Goal: Task Accomplishment & Management: Complete application form

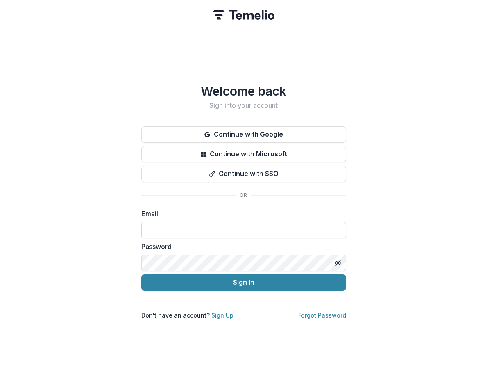
click at [149, 230] on input at bounding box center [243, 230] width 205 height 16
type input "**********"
click at [322, 312] on link "Forgot Password" at bounding box center [322, 315] width 48 height 7
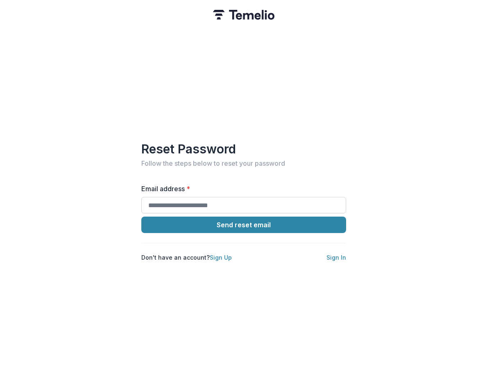
click at [144, 197] on input "Email address *" at bounding box center [243, 205] width 205 height 16
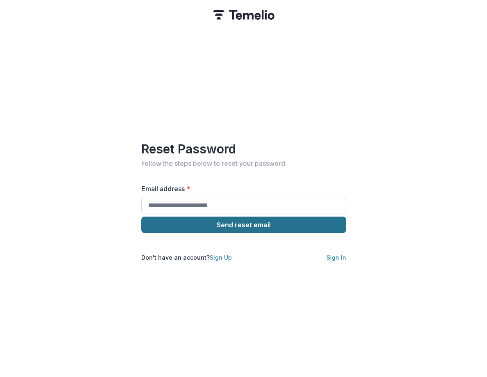
type input "**********"
click at [229, 221] on button "Send reset email" at bounding box center [243, 224] width 205 height 16
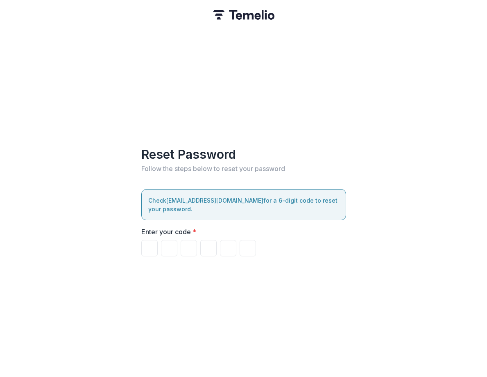
drag, startPoint x: 146, startPoint y: 244, endPoint x: 242, endPoint y: 266, distance: 98.5
click at [146, 244] on input "Please enter your pin code" at bounding box center [149, 248] width 16 height 16
type input "*"
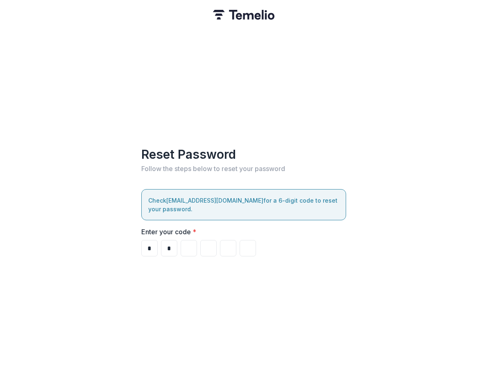
type input "*"
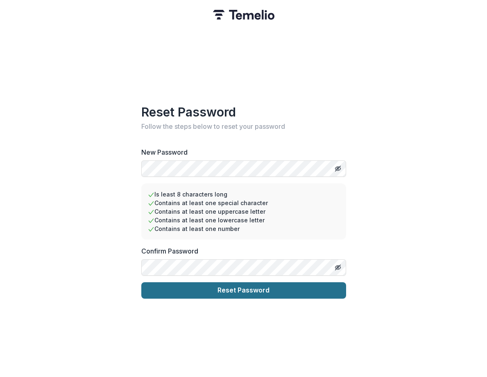
click at [240, 286] on button "Reset Password" at bounding box center [243, 290] width 205 height 16
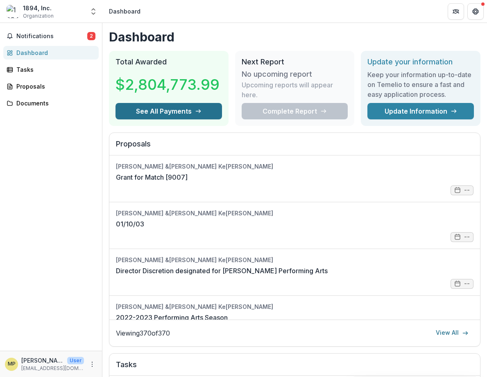
click at [196, 111] on line "button" at bounding box center [198, 111] width 5 height 0
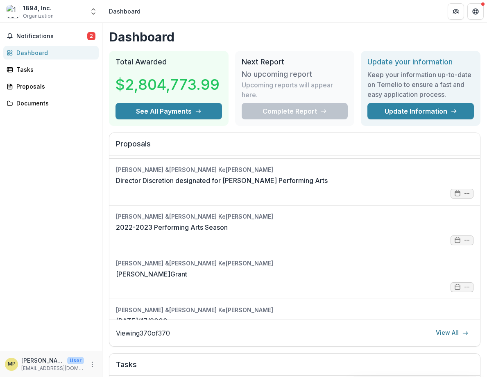
scroll to position [123, 0]
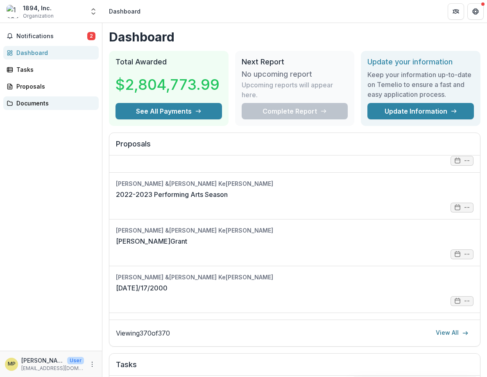
click at [45, 105] on div "Documents" at bounding box center [54, 103] width 76 height 9
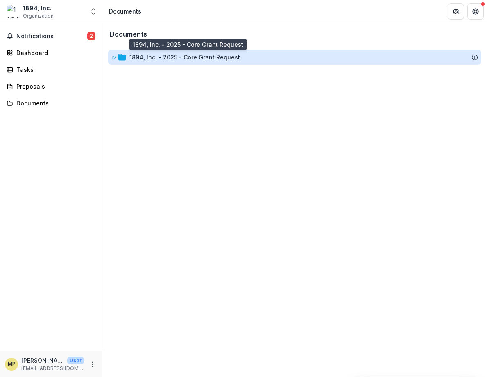
click at [201, 59] on div "1894, Inc. - 2025 - Core Grant Request" at bounding box center [185, 57] width 111 height 9
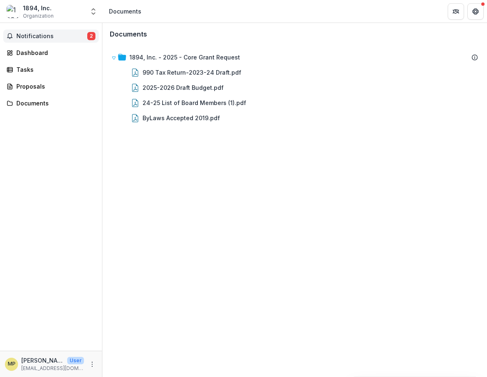
click at [73, 36] on span "Notifications" at bounding box center [51, 36] width 71 height 7
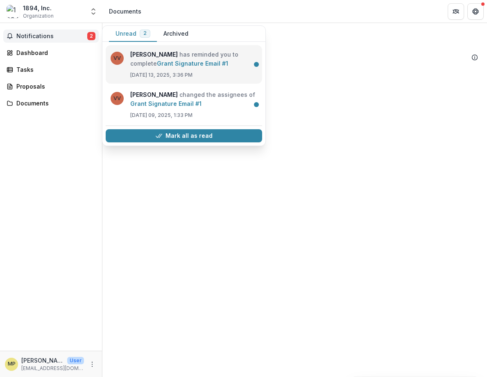
click at [180, 61] on link "Grant Signature Email #1" at bounding box center [192, 63] width 71 height 7
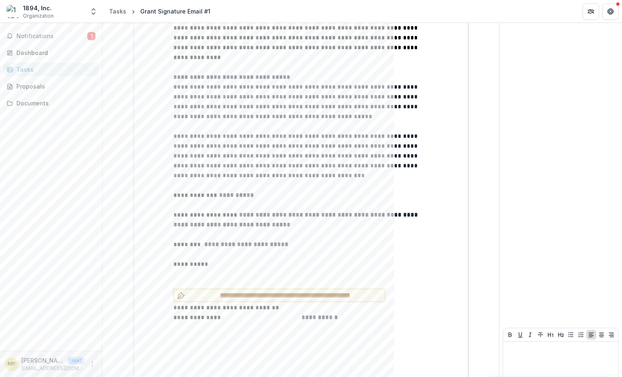
scroll to position [101, 0]
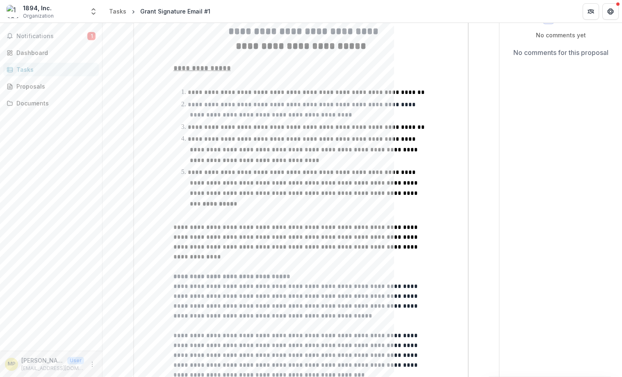
click at [188, 271] on div "**********" at bounding box center [300, 283] width 255 height 518
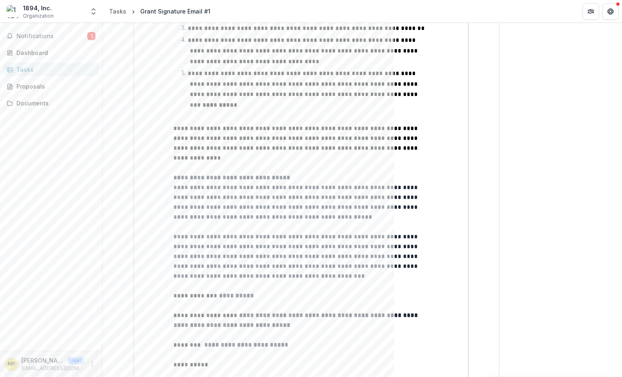
scroll to position [265, 0]
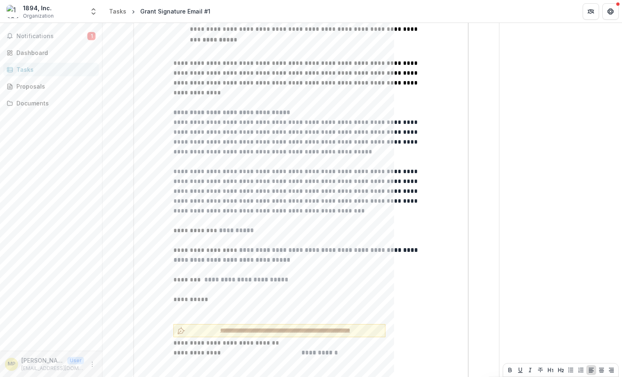
click at [207, 326] on span "**********" at bounding box center [285, 330] width 193 height 9
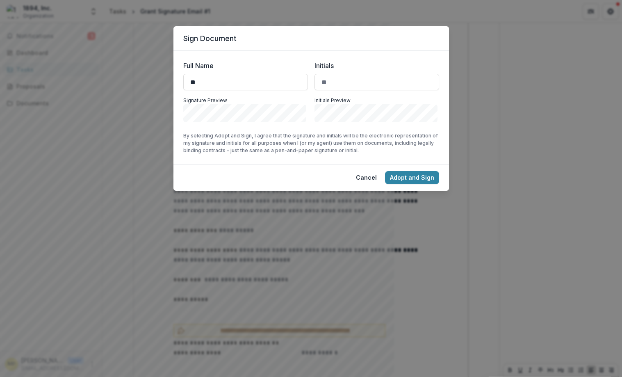
type input "*"
type input "**********"
type input "***"
click at [411, 180] on button "Adopt and Sign" at bounding box center [412, 177] width 54 height 13
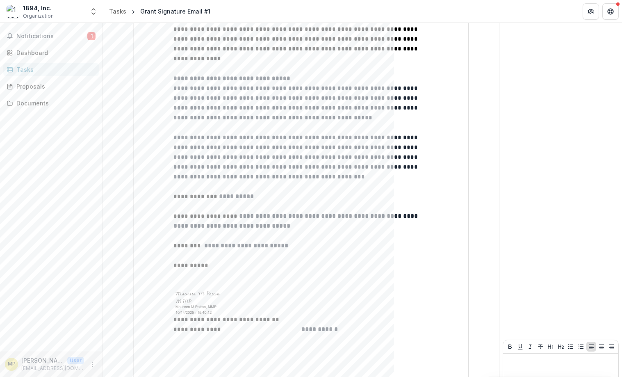
scroll to position [312, 0]
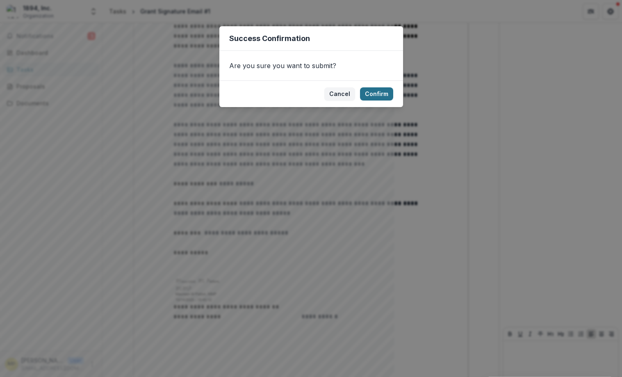
click at [376, 93] on button "Confirm" at bounding box center [376, 93] width 33 height 13
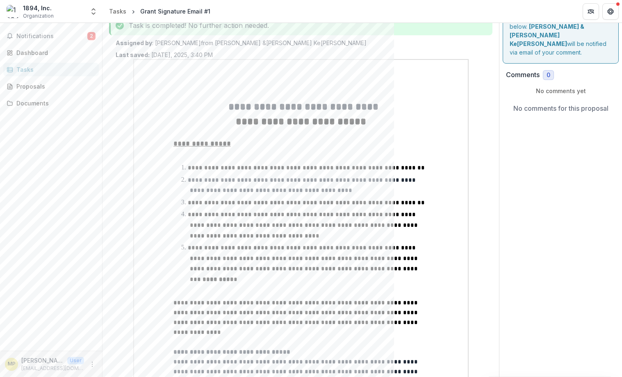
scroll to position [0, 0]
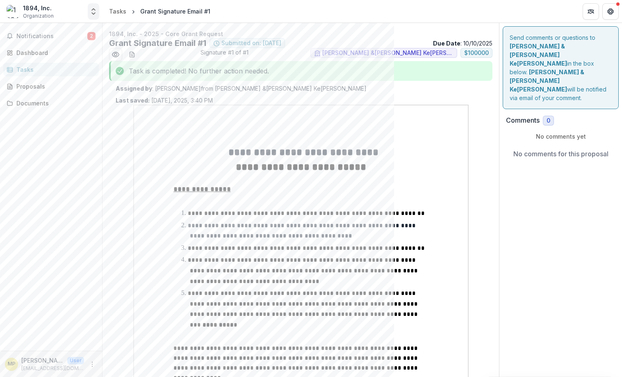
click at [96, 8] on icon "Open entity switcher" at bounding box center [93, 11] width 8 height 8
click at [93, 366] on icon "More" at bounding box center [92, 364] width 7 height 7
click at [124, 362] on button "Logout" at bounding box center [147, 360] width 88 height 14
